Goal: Task Accomplishment & Management: Manage account settings

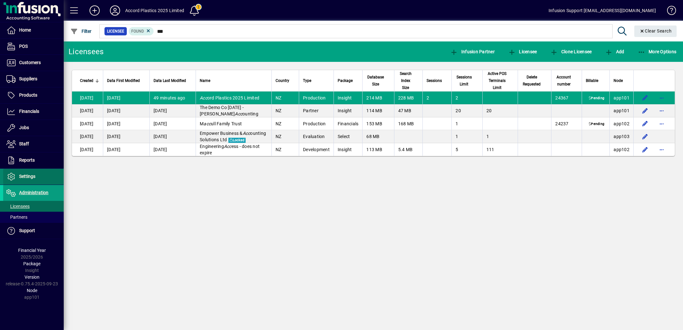
click at [34, 179] on span "Settings" at bounding box center [19, 177] width 32 height 8
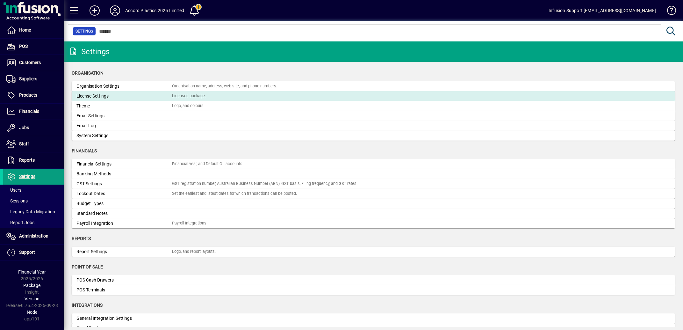
click at [106, 94] on div "License Settings" at bounding box center [124, 96] width 96 height 7
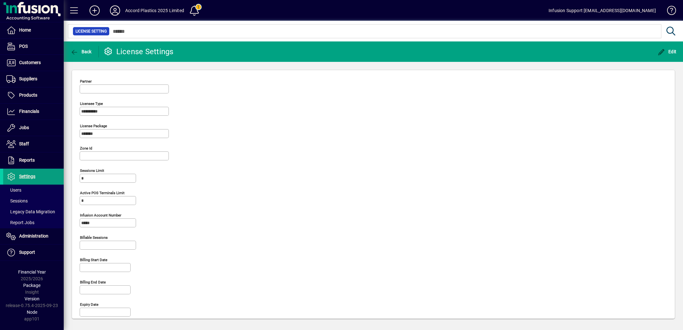
type input "**********"
click at [33, 110] on span "Financials" at bounding box center [29, 111] width 20 height 5
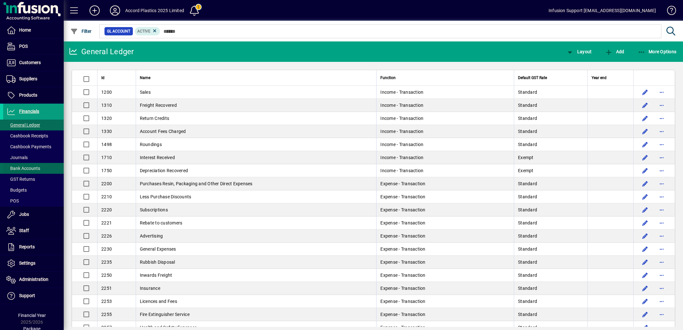
click at [33, 167] on span "Bank Accounts" at bounding box center [23, 168] width 34 height 5
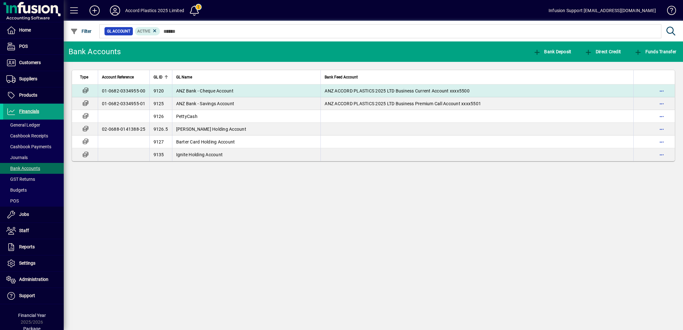
click at [204, 90] on span "ANZ Bank - Cheque Account" at bounding box center [204, 90] width 57 height 5
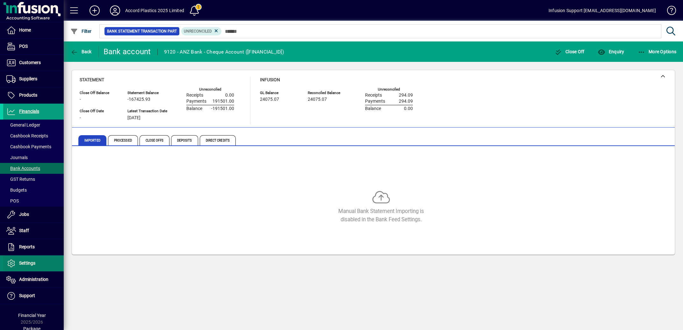
click at [21, 266] on span "Settings" at bounding box center [19, 263] width 32 height 8
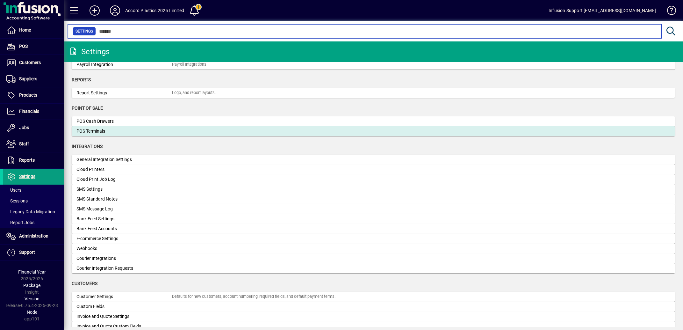
scroll to position [160, 0]
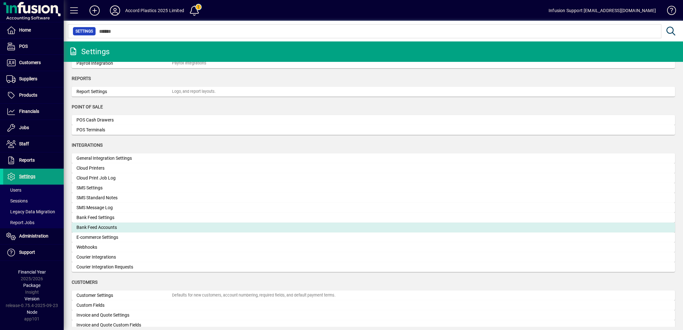
click at [129, 223] on mat-card "Bank Feed Accounts" at bounding box center [373, 227] width 603 height 10
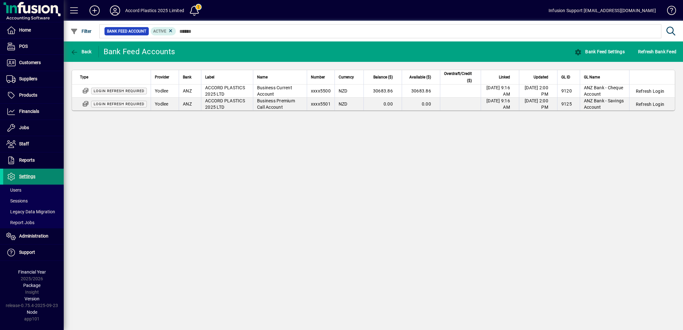
click at [27, 175] on span "Settings" at bounding box center [27, 176] width 16 height 5
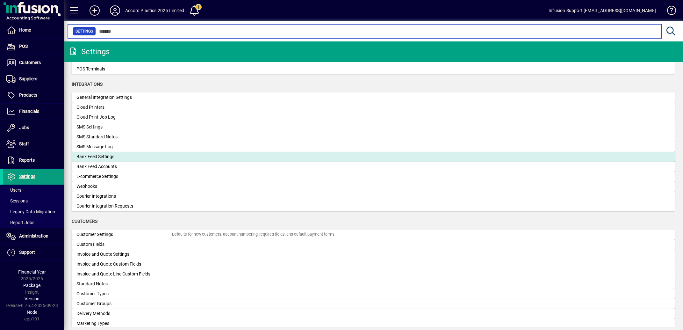
scroll to position [224, 0]
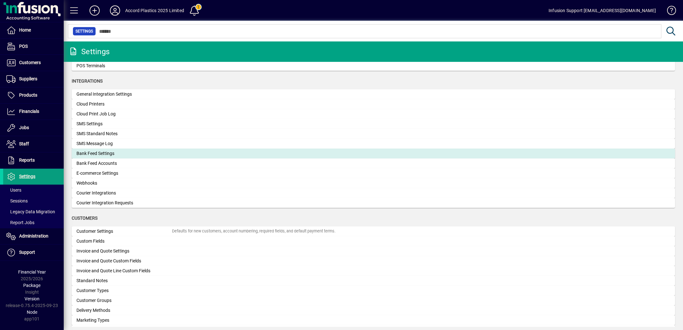
click at [110, 153] on div "Bank Feed Settings" at bounding box center [124, 153] width 96 height 7
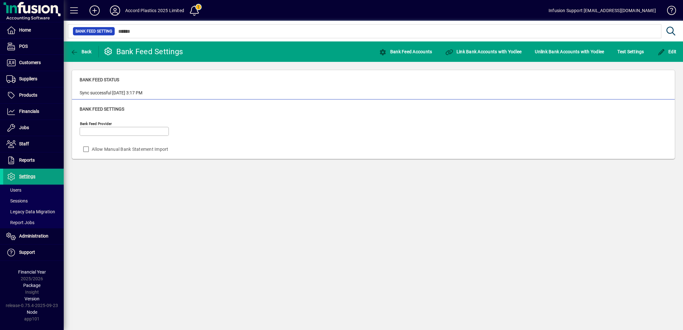
type input "******"
click at [472, 50] on span "Link Bank Accounts with Yodlee" at bounding box center [483, 51] width 76 height 5
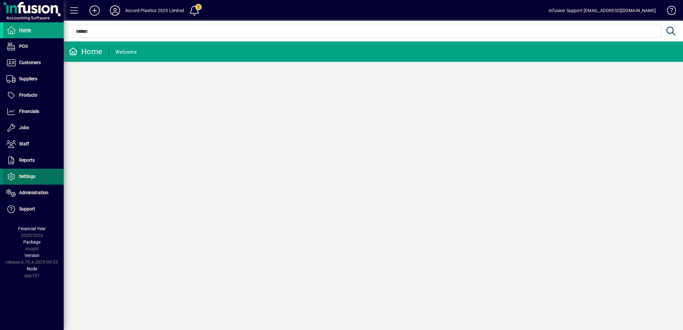
click at [35, 176] on span "Settings" at bounding box center [27, 176] width 16 height 5
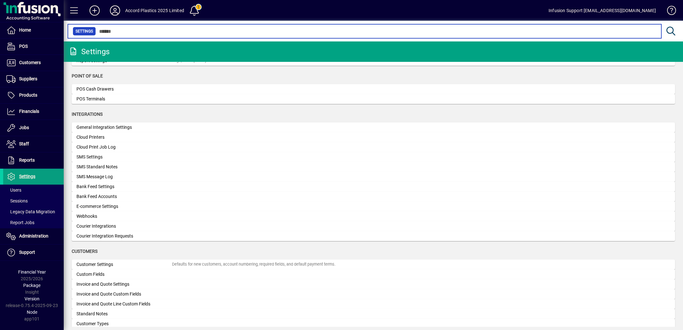
scroll to position [256, 0]
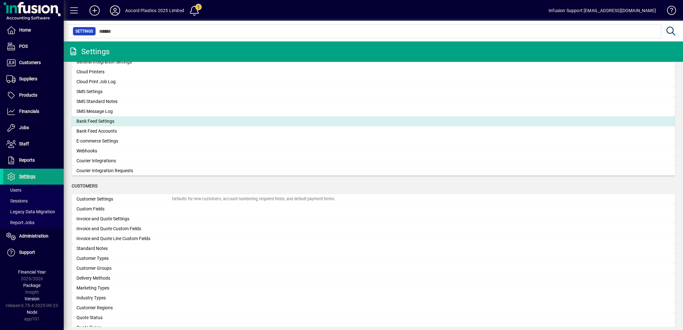
click at [100, 121] on div "Bank Feed Settings" at bounding box center [124, 121] width 96 height 7
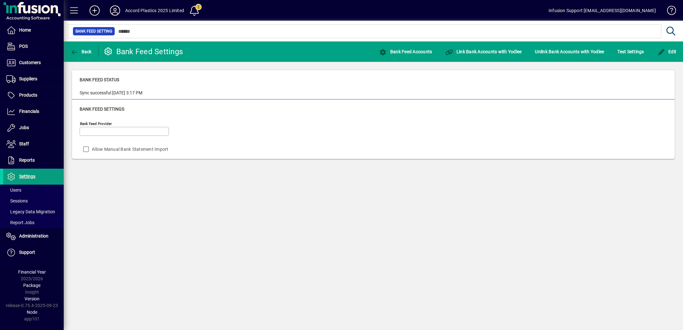
type input "******"
click at [29, 110] on span "Financials" at bounding box center [29, 111] width 20 height 5
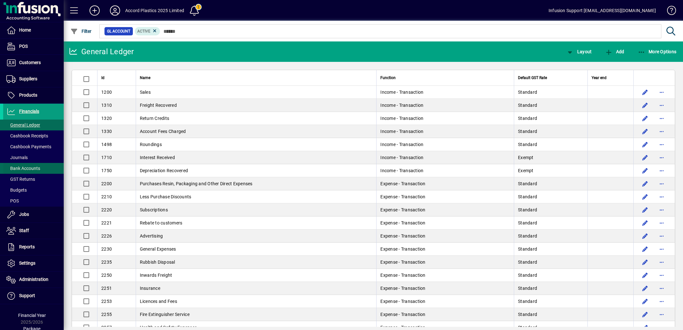
click at [35, 169] on span "Bank Accounts" at bounding box center [23, 168] width 34 height 5
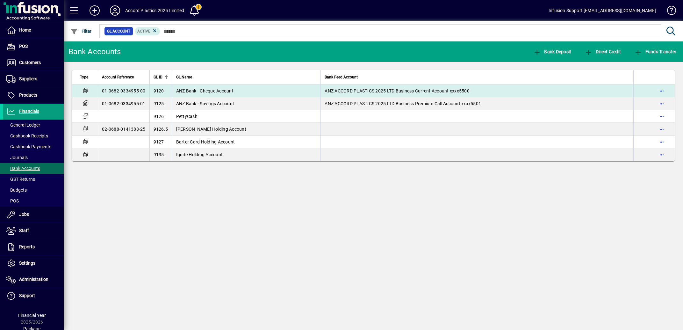
click at [222, 89] on span "ANZ Bank - Cheque Account" at bounding box center [204, 90] width 57 height 5
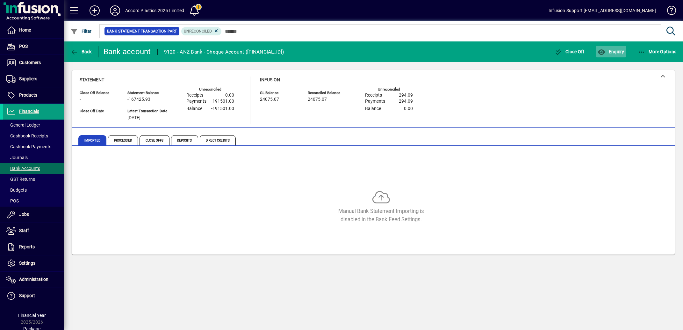
click at [612, 51] on span "Enquiry" at bounding box center [610, 51] width 26 height 5
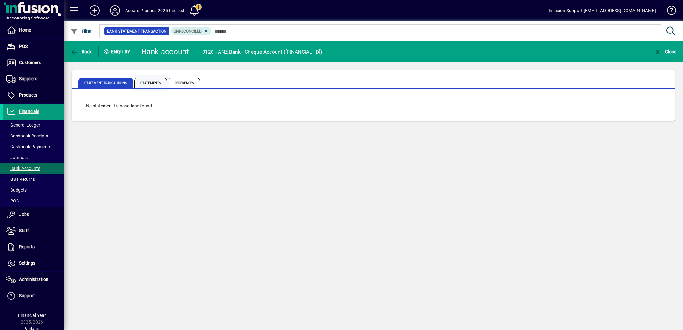
click at [152, 83] on span "Statements" at bounding box center [150, 83] width 32 height 10
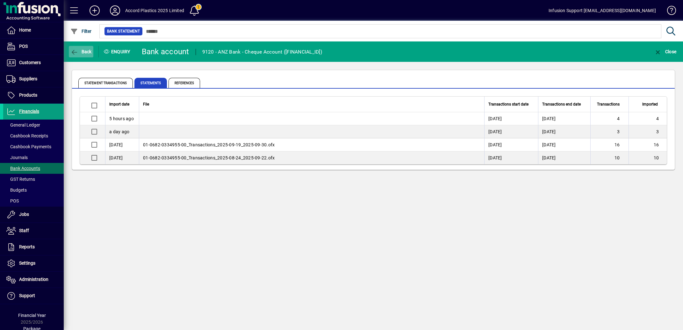
click at [70, 53] on icon "button" at bounding box center [74, 52] width 8 height 6
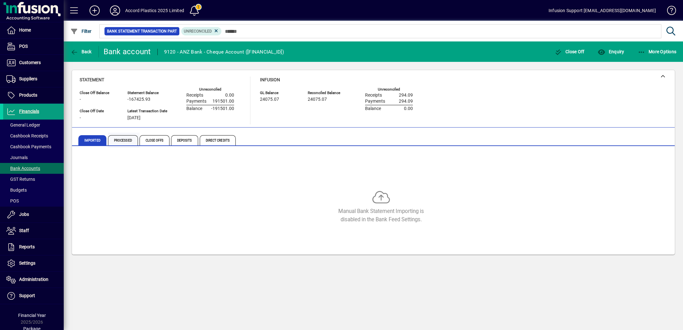
click at [126, 139] on span "Processed" at bounding box center [123, 140] width 30 height 10
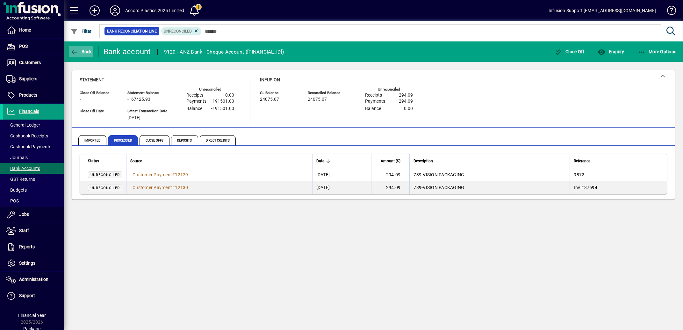
click at [72, 51] on icon "button" at bounding box center [74, 52] width 8 height 6
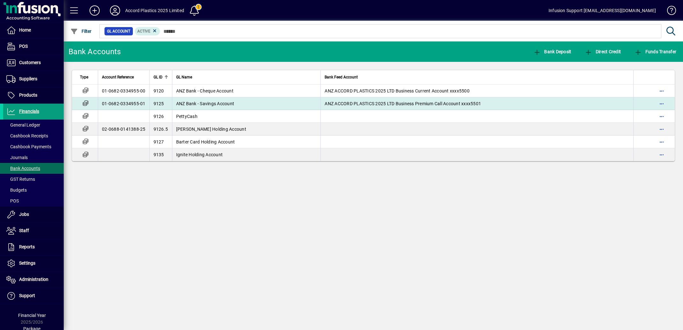
click at [208, 104] on span "ANZ Bank - Savings Account" at bounding box center [205, 103] width 58 height 5
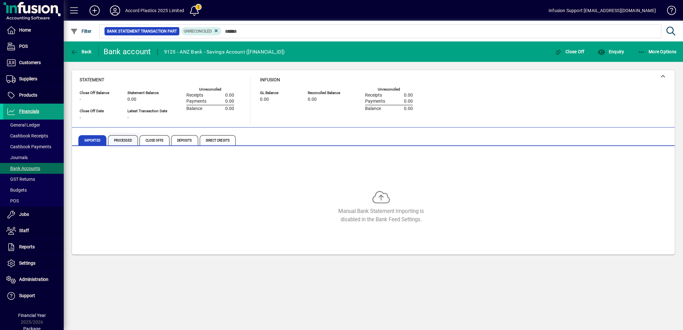
click at [128, 142] on span "Processed" at bounding box center [123, 140] width 30 height 10
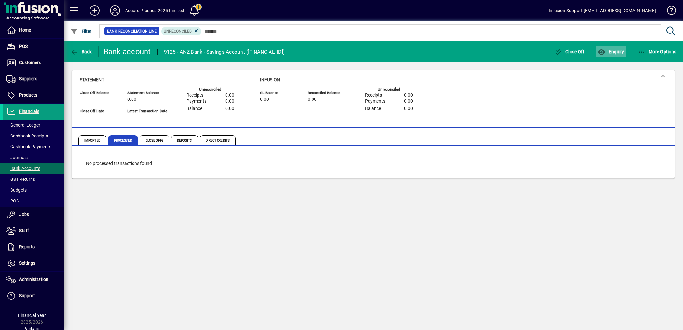
click at [607, 49] on span "Enquiry" at bounding box center [610, 51] width 26 height 5
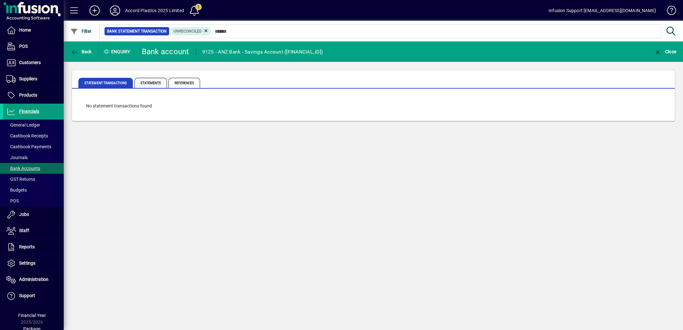
click at [152, 84] on span "Statements" at bounding box center [150, 83] width 32 height 10
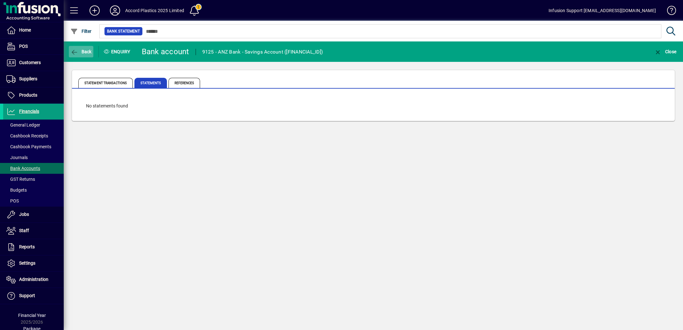
click at [73, 53] on icon "button" at bounding box center [74, 52] width 8 height 6
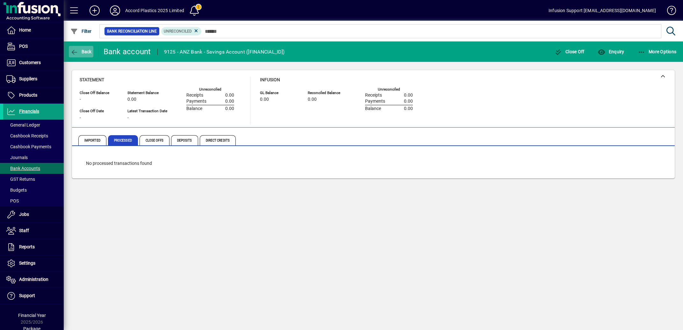
click at [74, 53] on icon "button" at bounding box center [74, 52] width 8 height 6
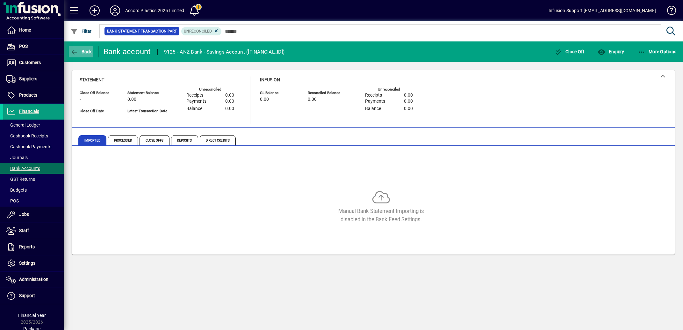
click at [74, 51] on icon "button" at bounding box center [74, 52] width 8 height 6
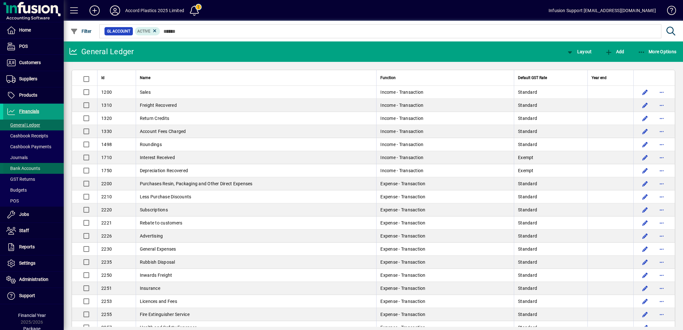
click at [30, 165] on span "Bank Accounts" at bounding box center [21, 168] width 37 height 7
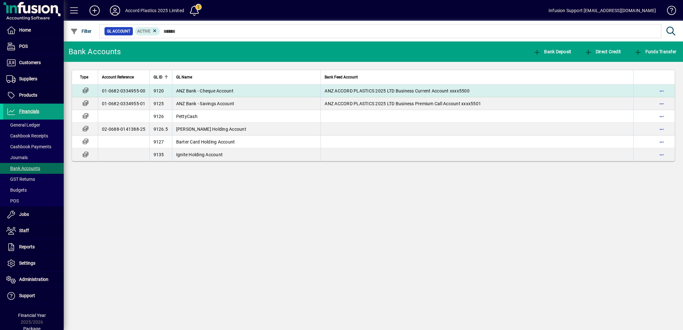
click at [357, 89] on span "ANZ ACCORD PLASTICS 2025 LTD Business Current Account xxxx5500" at bounding box center [396, 90] width 145 height 5
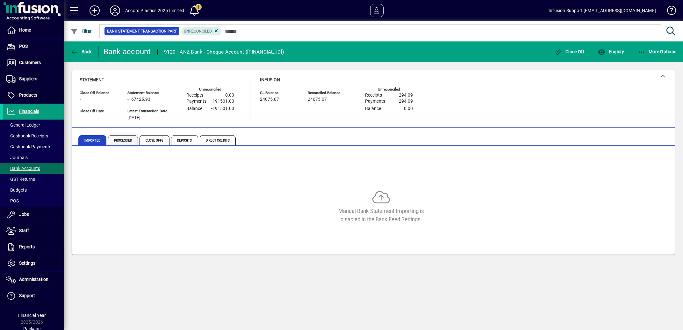
click at [122, 139] on span "Processed" at bounding box center [123, 140] width 30 height 10
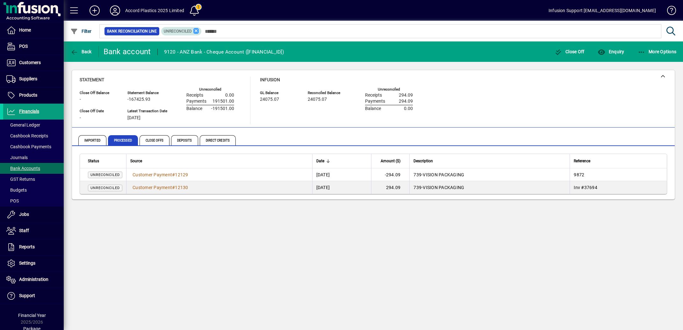
click at [199, 32] on icon at bounding box center [196, 31] width 6 height 6
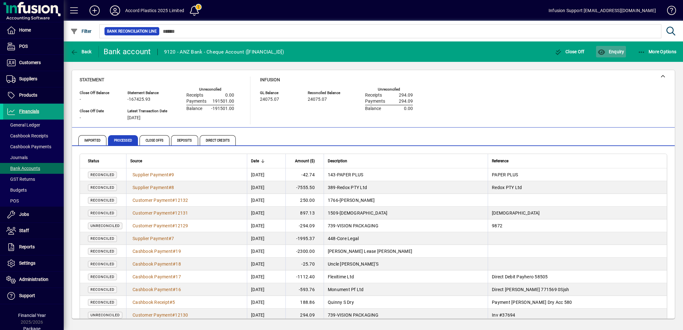
click at [612, 48] on span "button" at bounding box center [611, 51] width 30 height 15
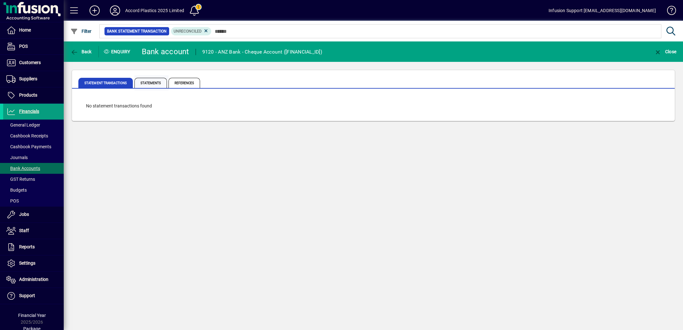
click at [156, 84] on span "Statements" at bounding box center [150, 83] width 32 height 10
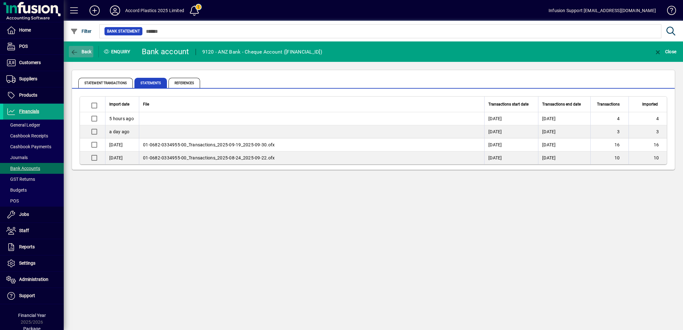
click at [74, 51] on icon "button" at bounding box center [74, 52] width 8 height 6
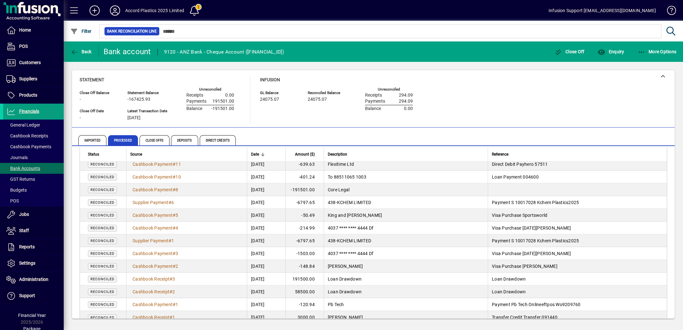
scroll to position [263, 0]
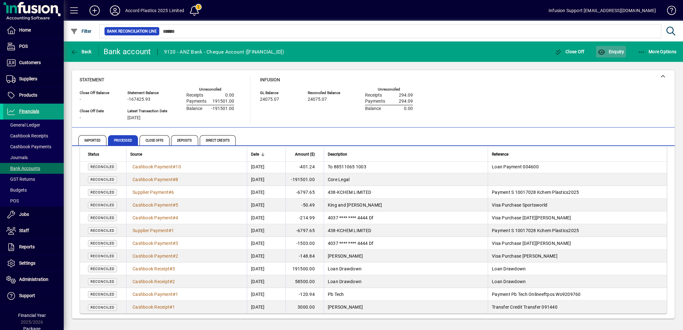
click at [609, 53] on span "Enquiry" at bounding box center [610, 51] width 26 height 5
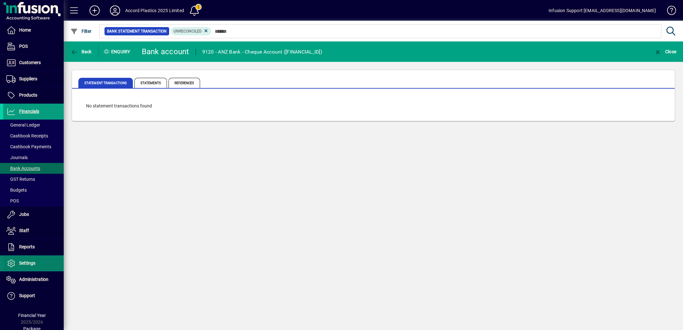
click at [26, 265] on span "Settings" at bounding box center [27, 262] width 16 height 5
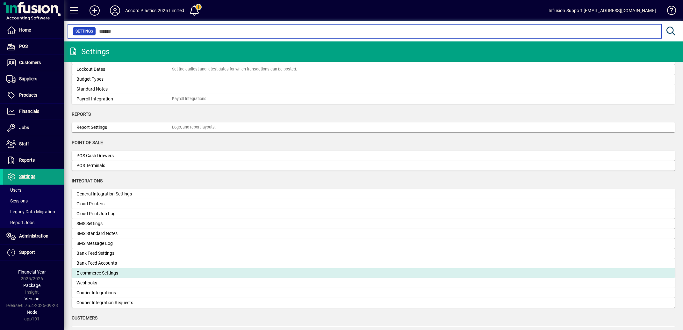
scroll to position [128, 0]
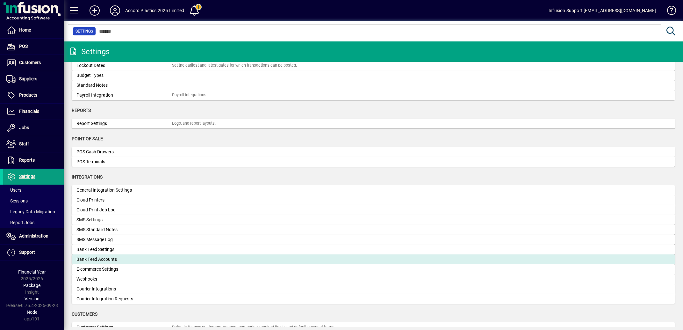
click at [122, 259] on div "Bank Feed Accounts" at bounding box center [124, 259] width 96 height 7
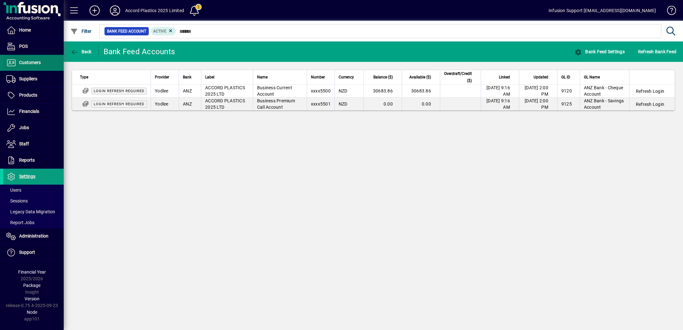
click at [31, 61] on span "Customers" at bounding box center [30, 62] width 22 height 5
